Goal: Check status: Check status

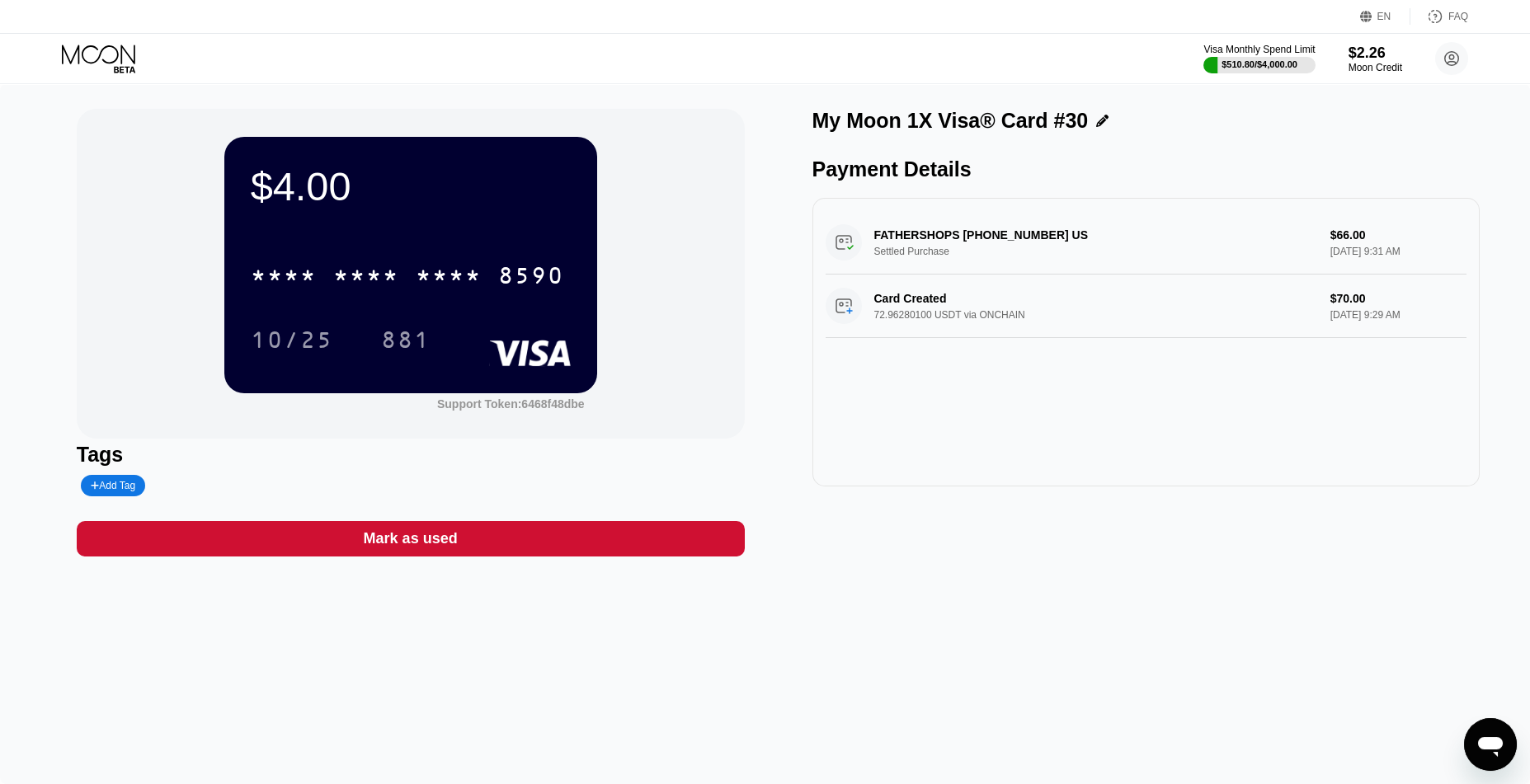
click at [100, 55] on icon at bounding box center [98, 54] width 74 height 19
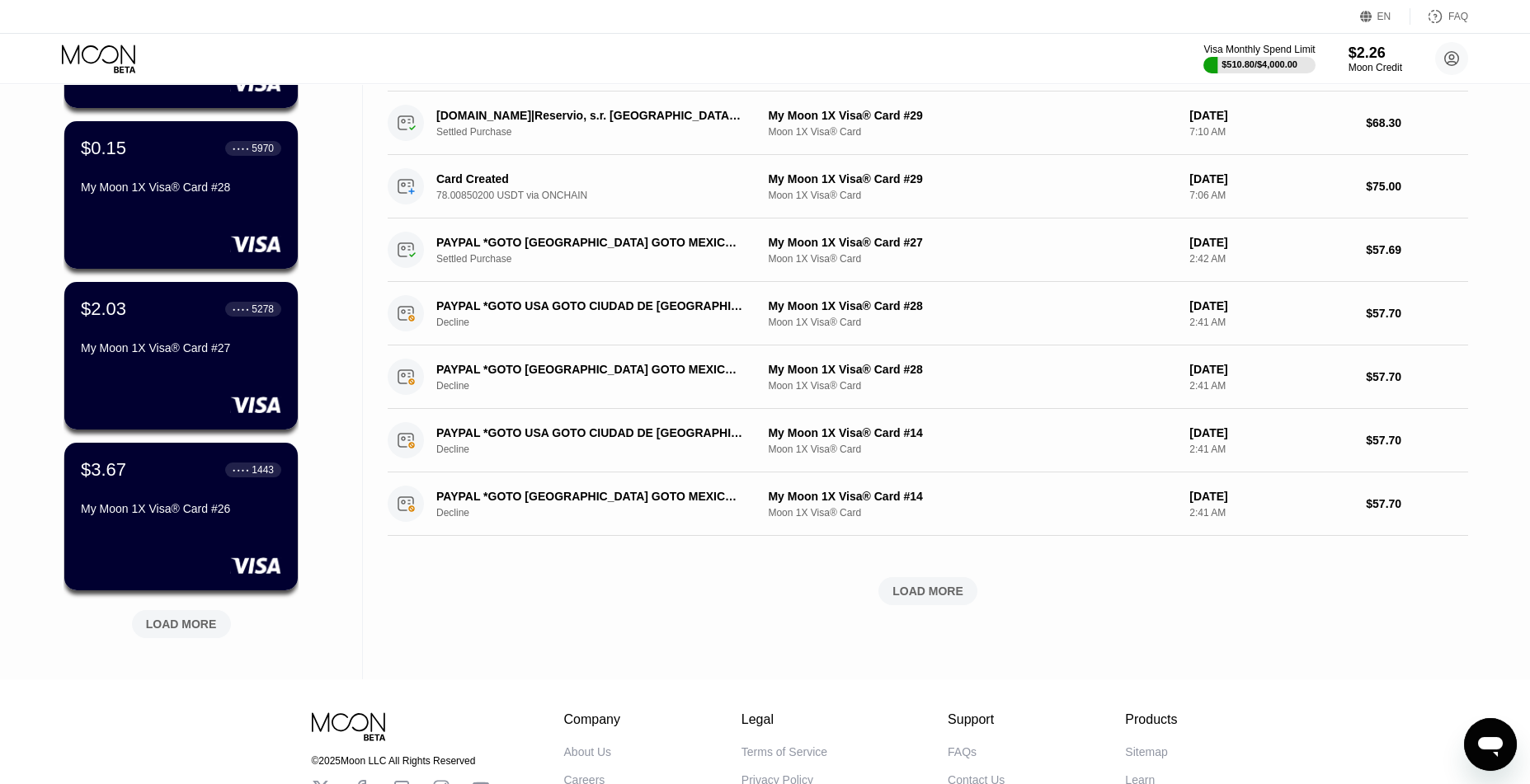
scroll to position [451, 0]
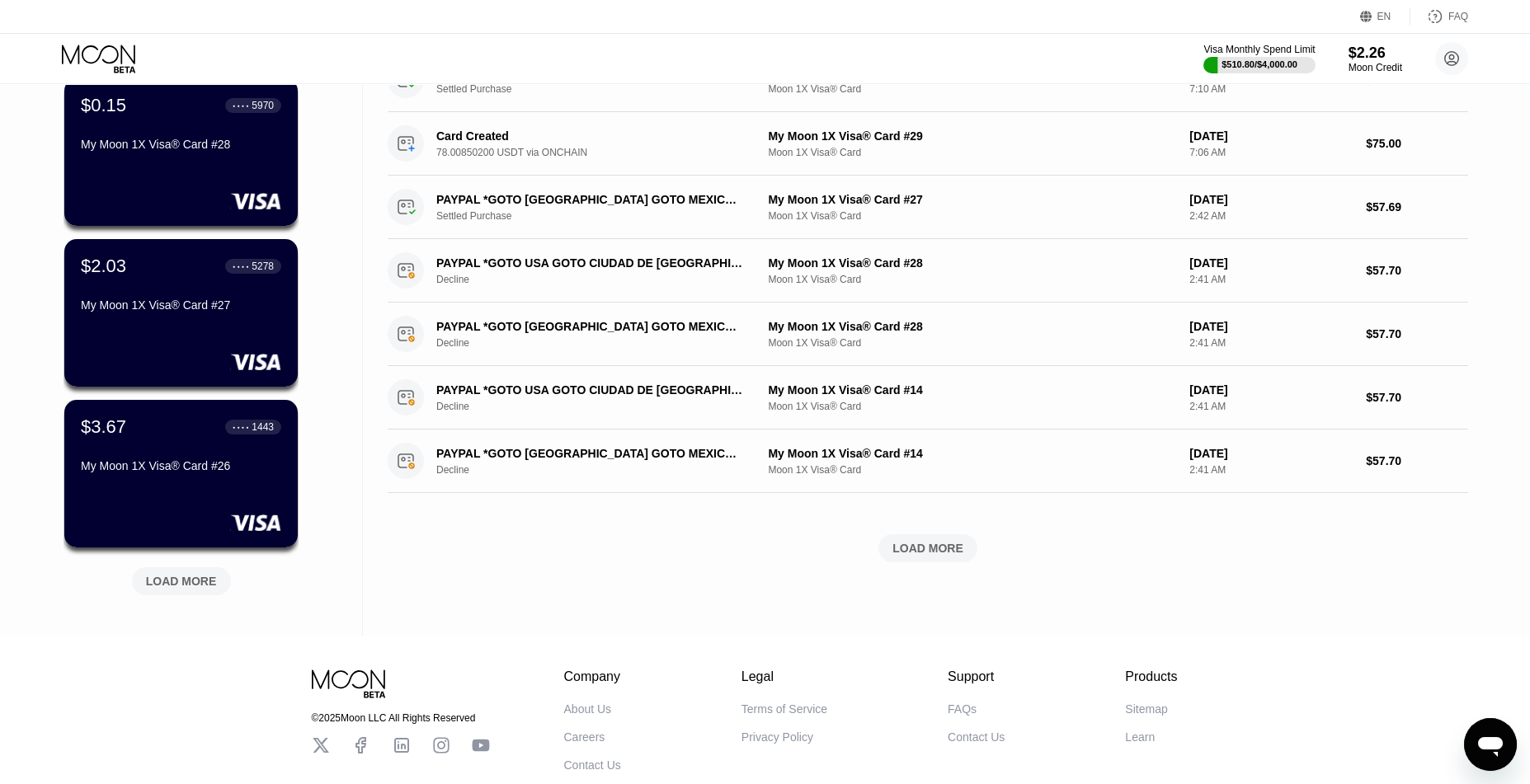
click at [214, 570] on div "LOAD MORE" at bounding box center [181, 580] width 99 height 28
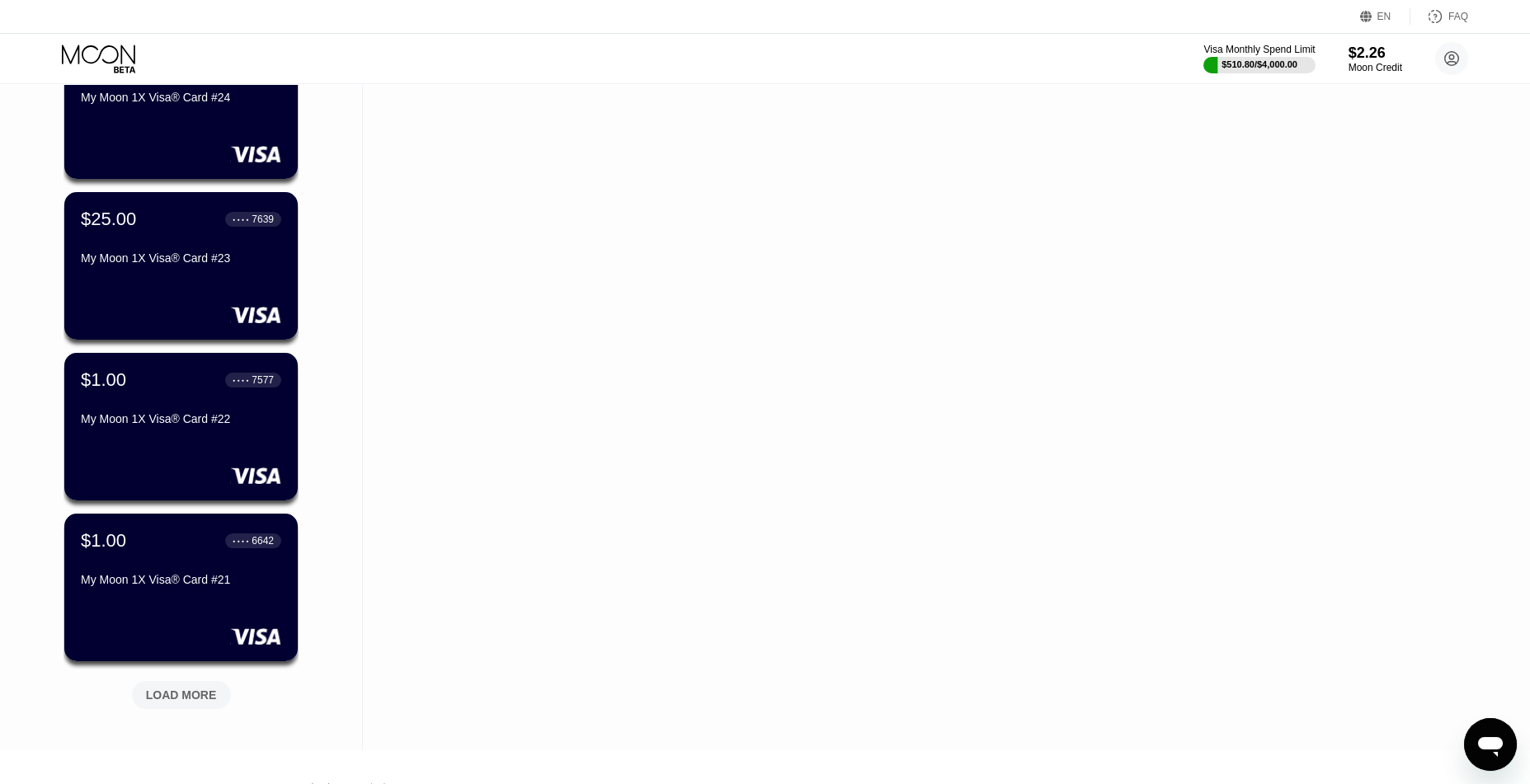
scroll to position [1083, 0]
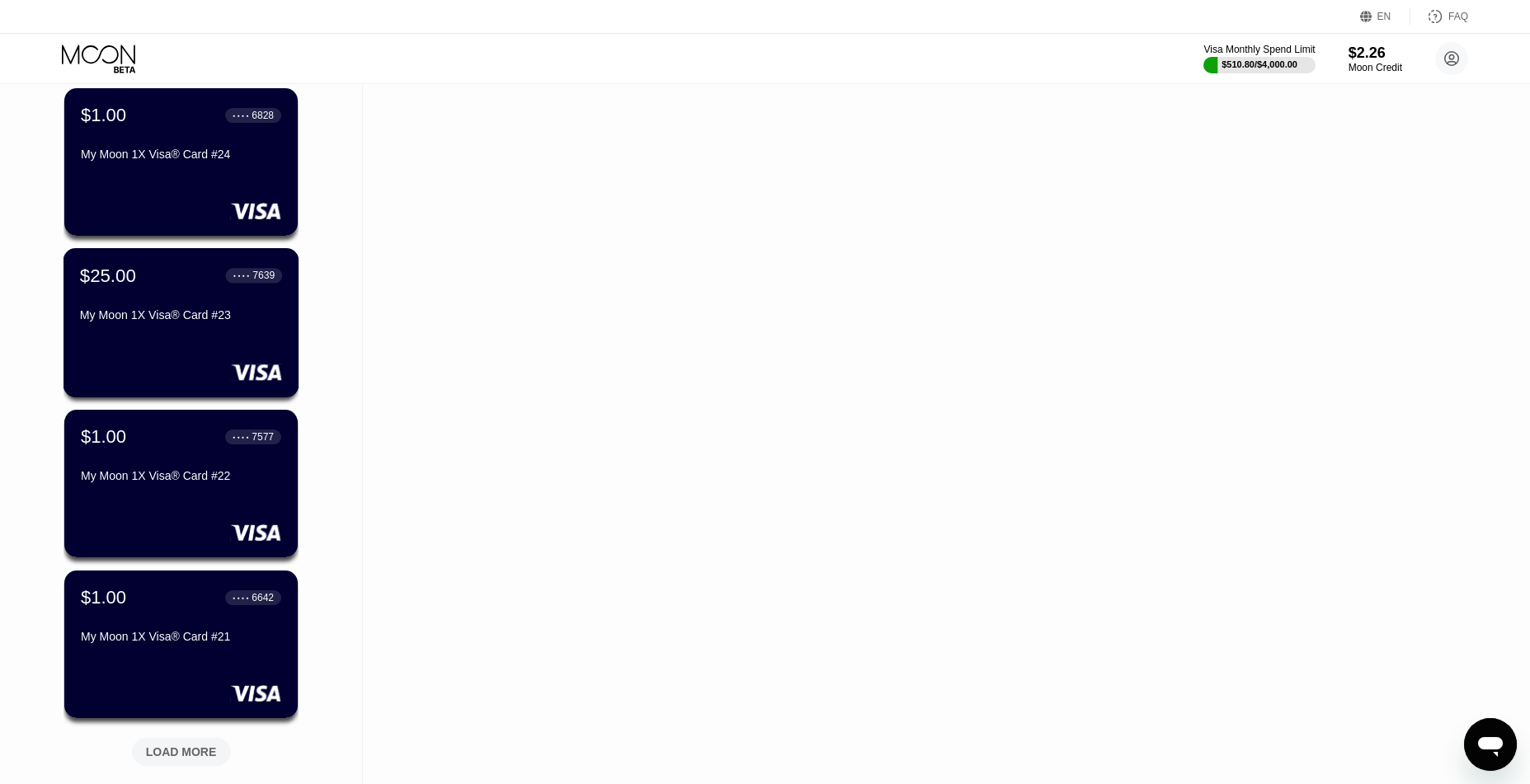
click at [180, 346] on div "$25.00 ● ● ● ● 7639 My Moon 1X Visa® Card #23" at bounding box center [181, 322] width 236 height 149
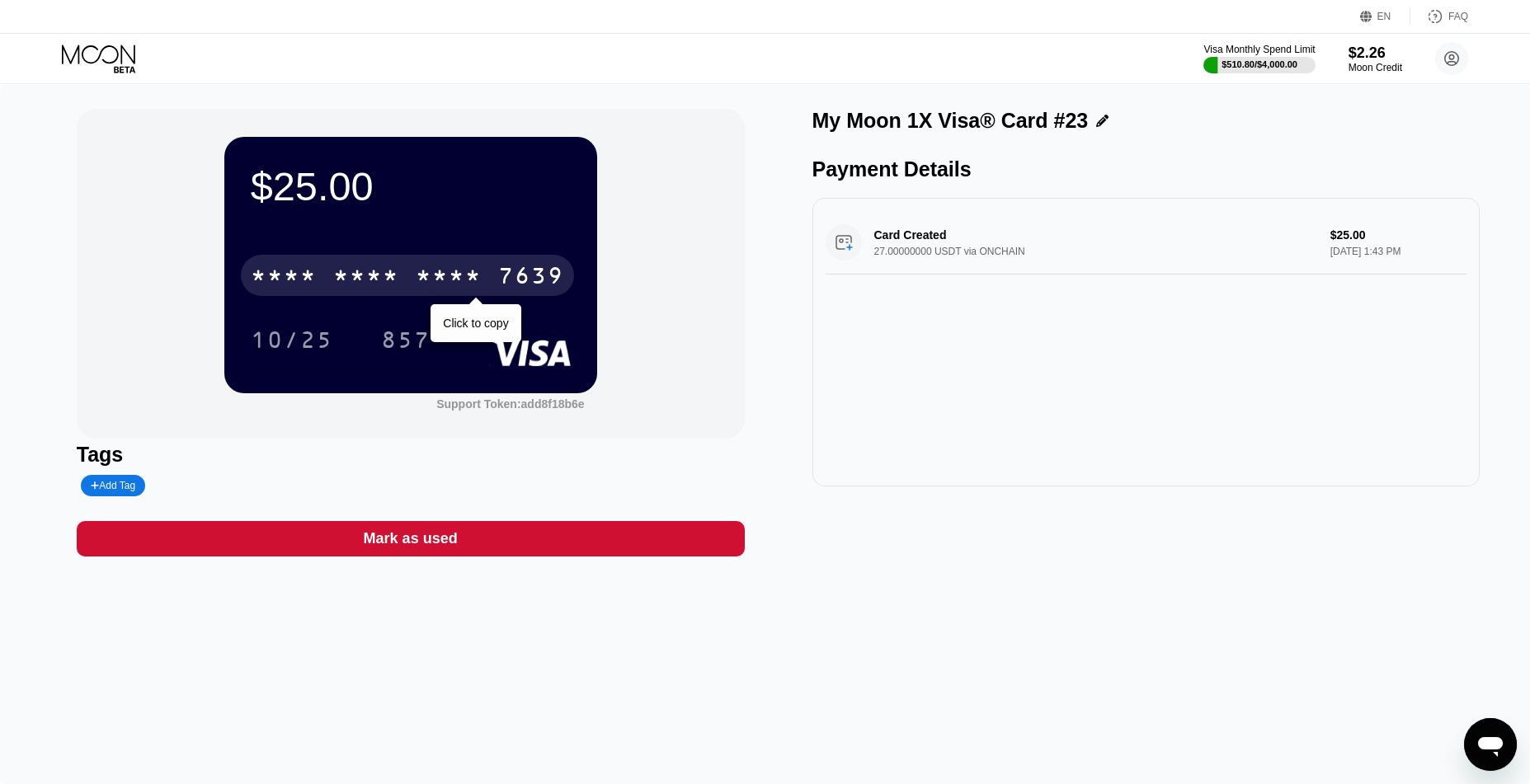
click at [454, 289] on div "* * * *" at bounding box center [449, 277] width 66 height 26
